Goal: Transaction & Acquisition: Purchase product/service

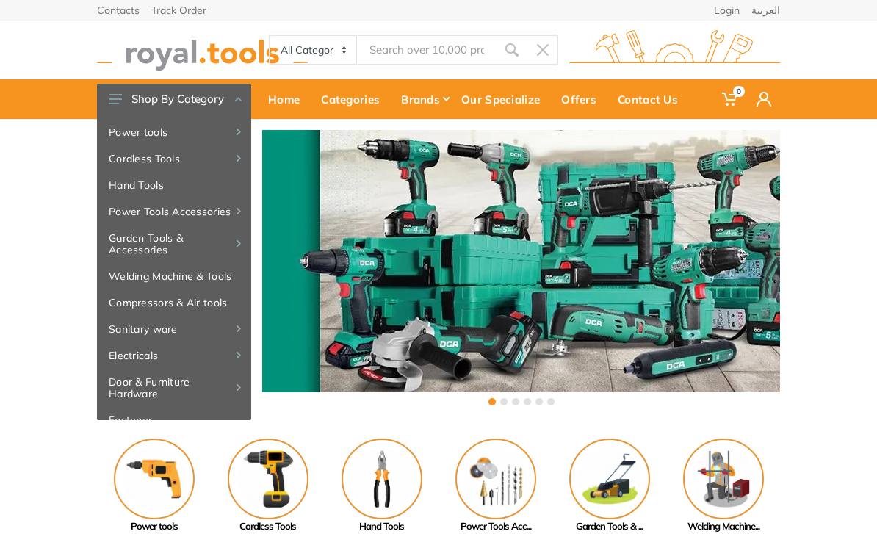
click at [779, 7] on link "العربية" at bounding box center [766, 10] width 29 height 10
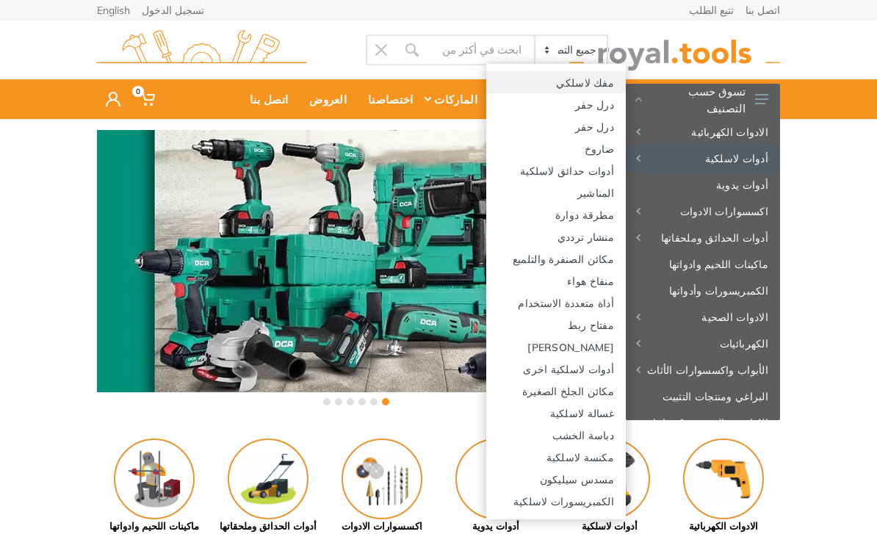
click at [609, 79] on link "مفك لاسلكي" at bounding box center [556, 82] width 140 height 22
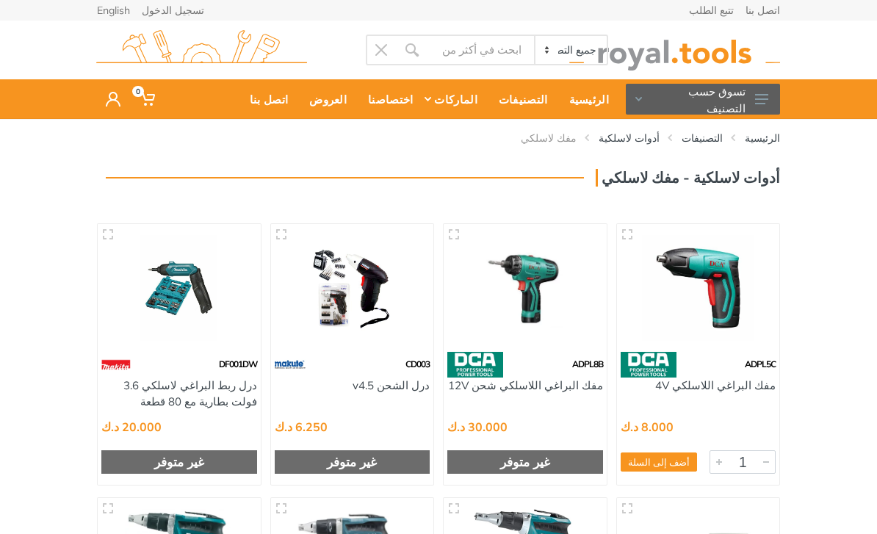
click at [540, 300] on img at bounding box center [525, 288] width 141 height 106
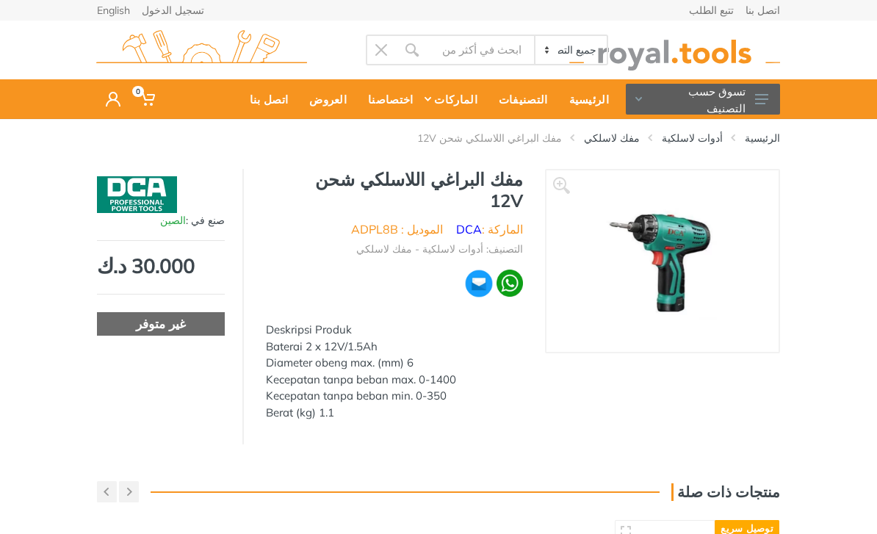
click at [688, 248] on img at bounding box center [663, 261] width 152 height 152
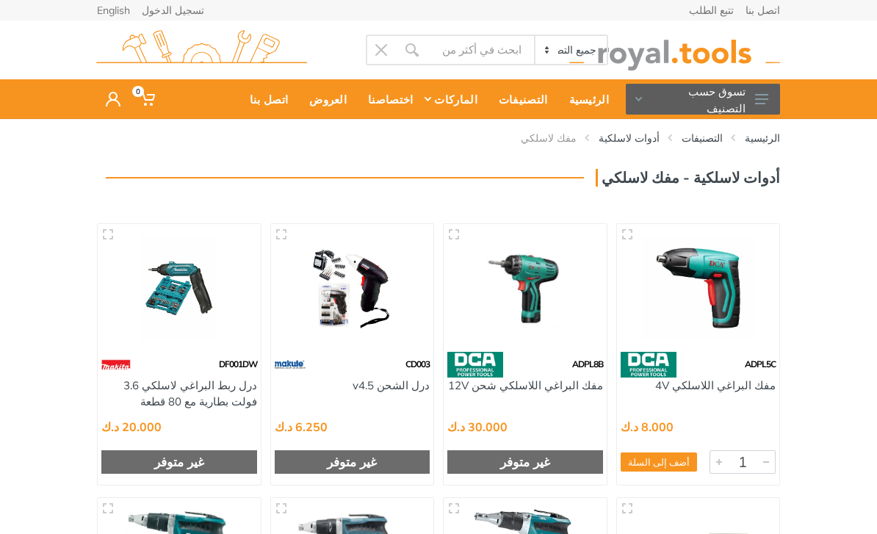
click at [765, 88] on button "تسوق حسب التصنيف" at bounding box center [703, 99] width 154 height 31
click at [838, 218] on div "الرئيسية التصنيفات أدوات لاسلكية مفك لاسلكي 1" at bounding box center [438, 457] width 877 height 677
click at [749, 301] on img at bounding box center [698, 288] width 141 height 106
